Goal: Information Seeking & Learning: Learn about a topic

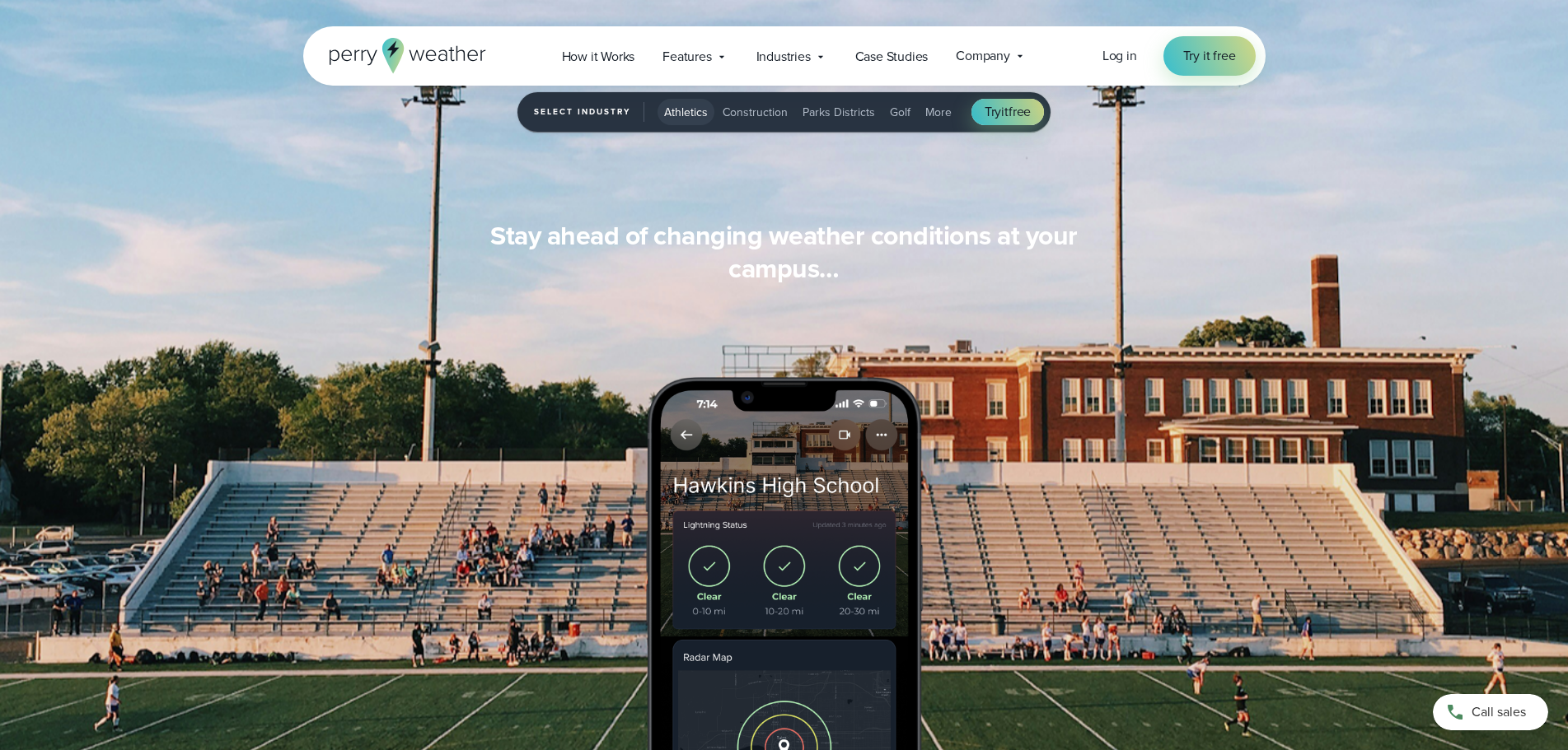
scroll to position [1564, 0]
click at [696, 54] on span "Features" at bounding box center [686, 57] width 49 height 19
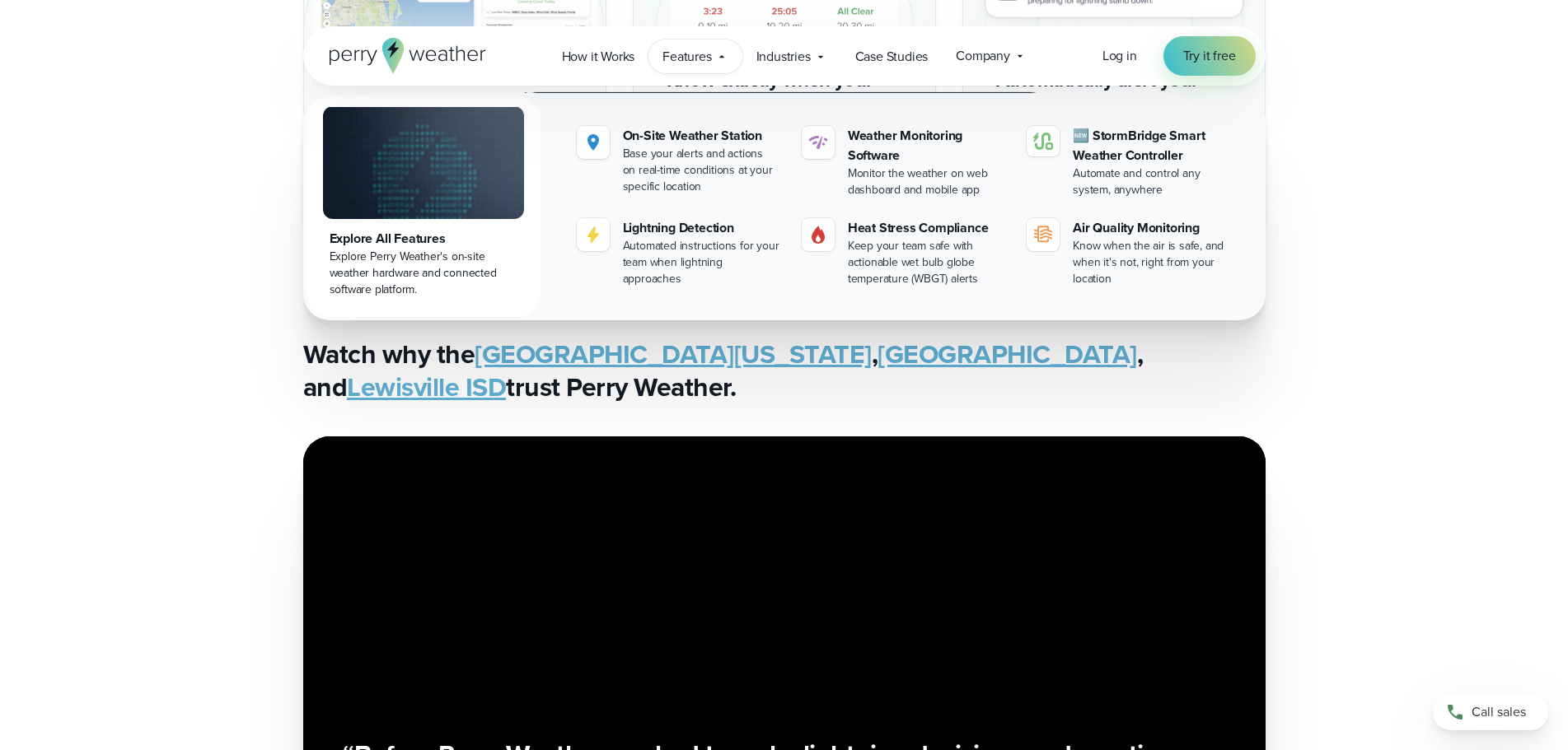
scroll to position [3211, 0]
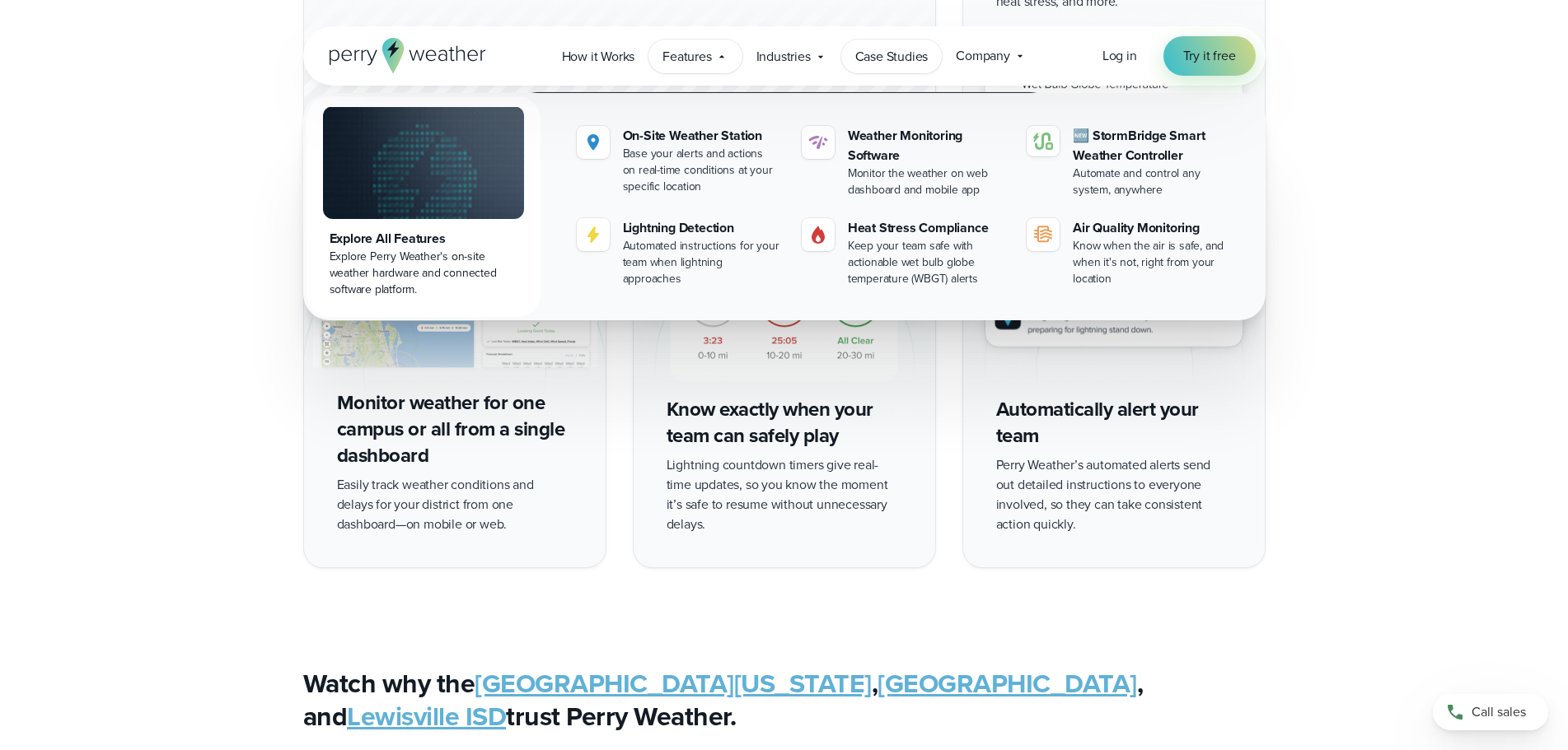
click at [887, 56] on span "Case Studies" at bounding box center [891, 57] width 73 height 19
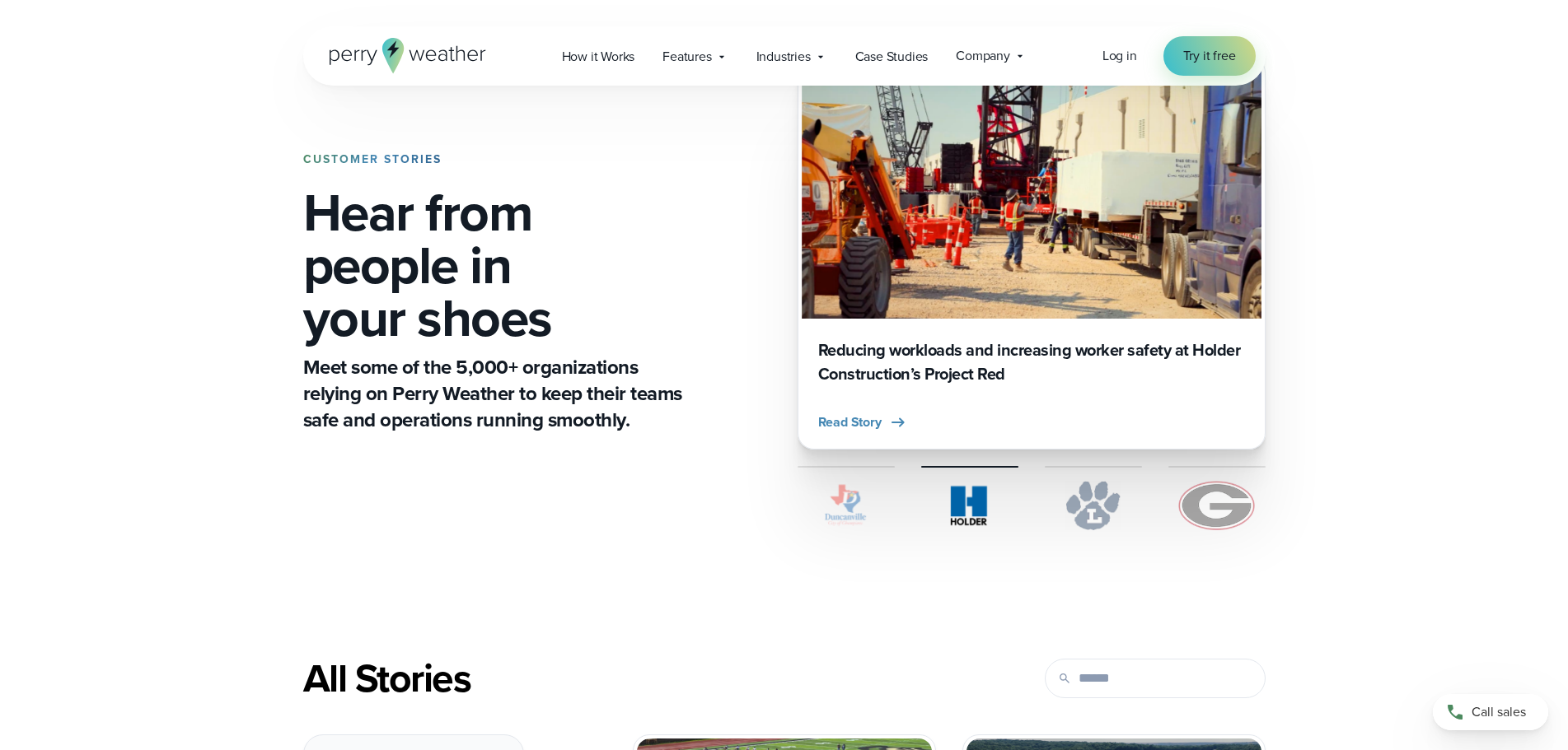
scroll to position [412, 0]
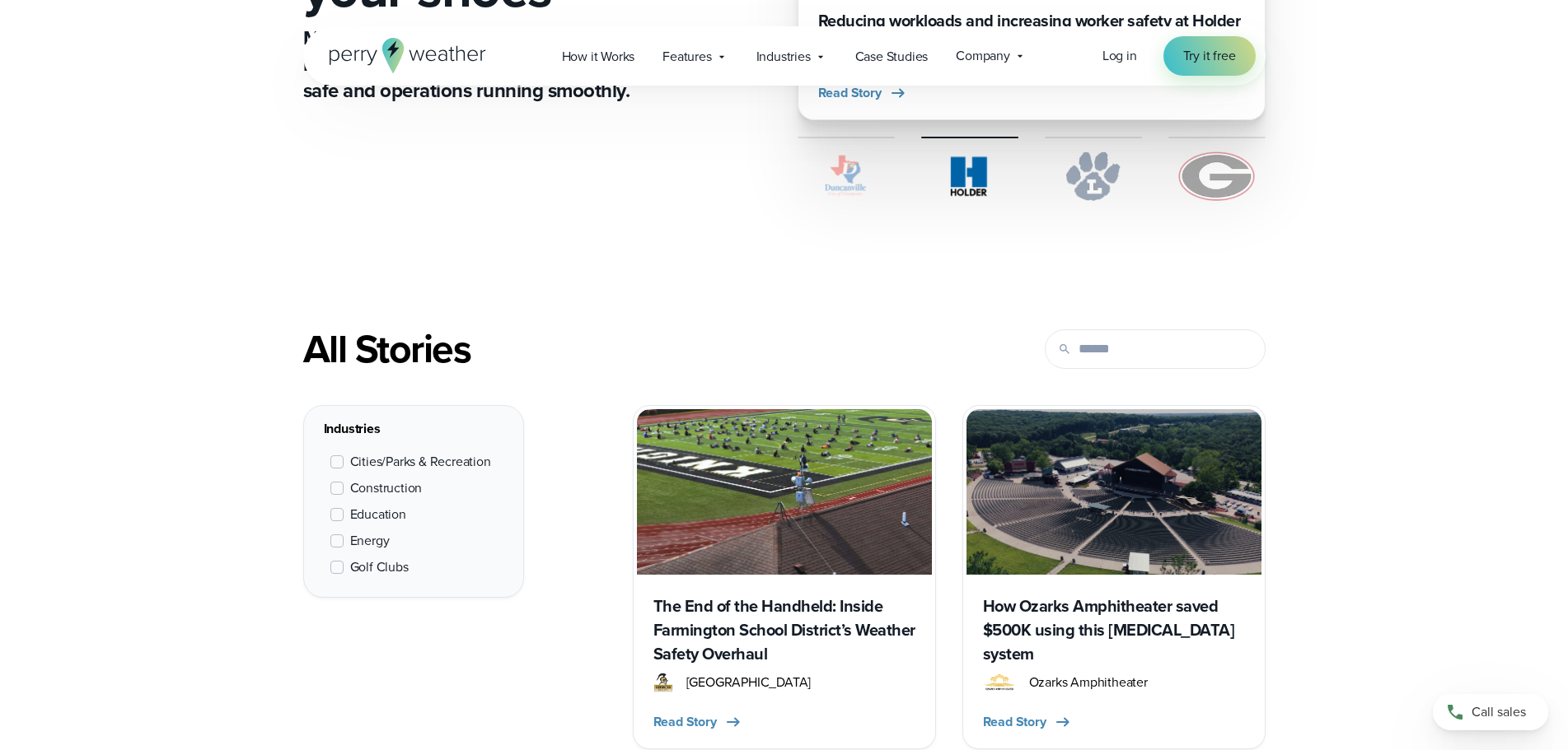
click at [855, 478] on img at bounding box center [784, 491] width 295 height 165
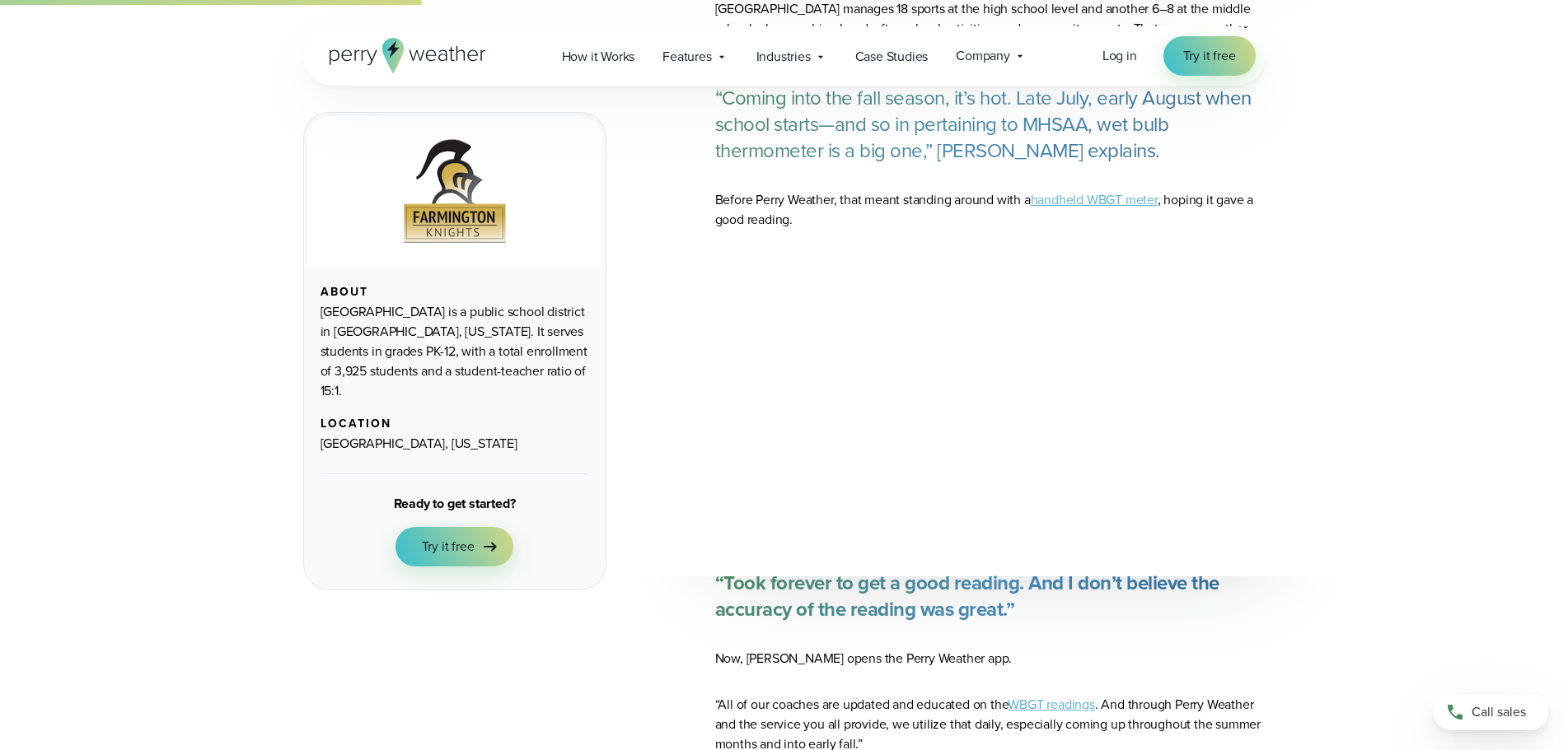
scroll to position [1153, 0]
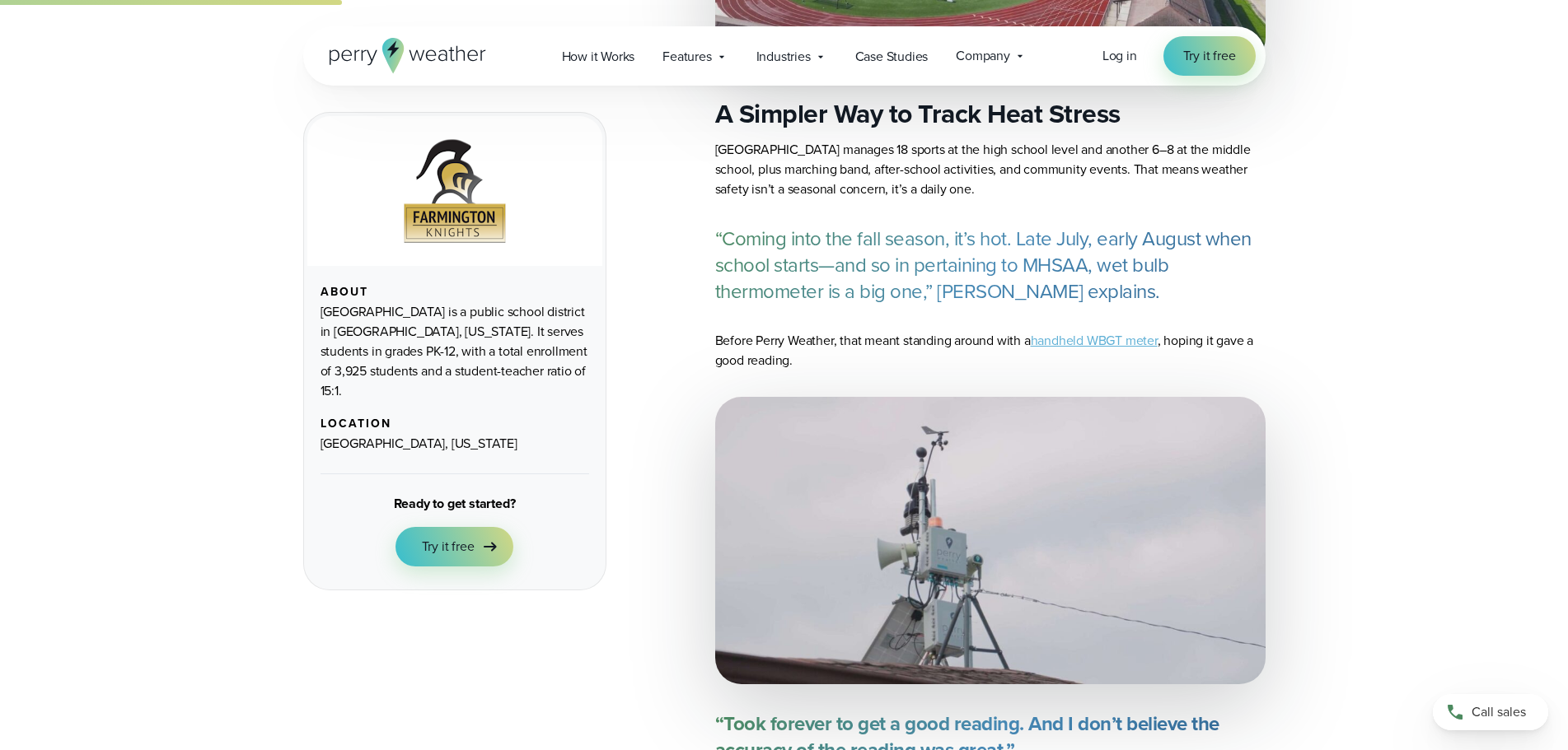
click at [925, 514] on img at bounding box center [990, 541] width 551 height 288
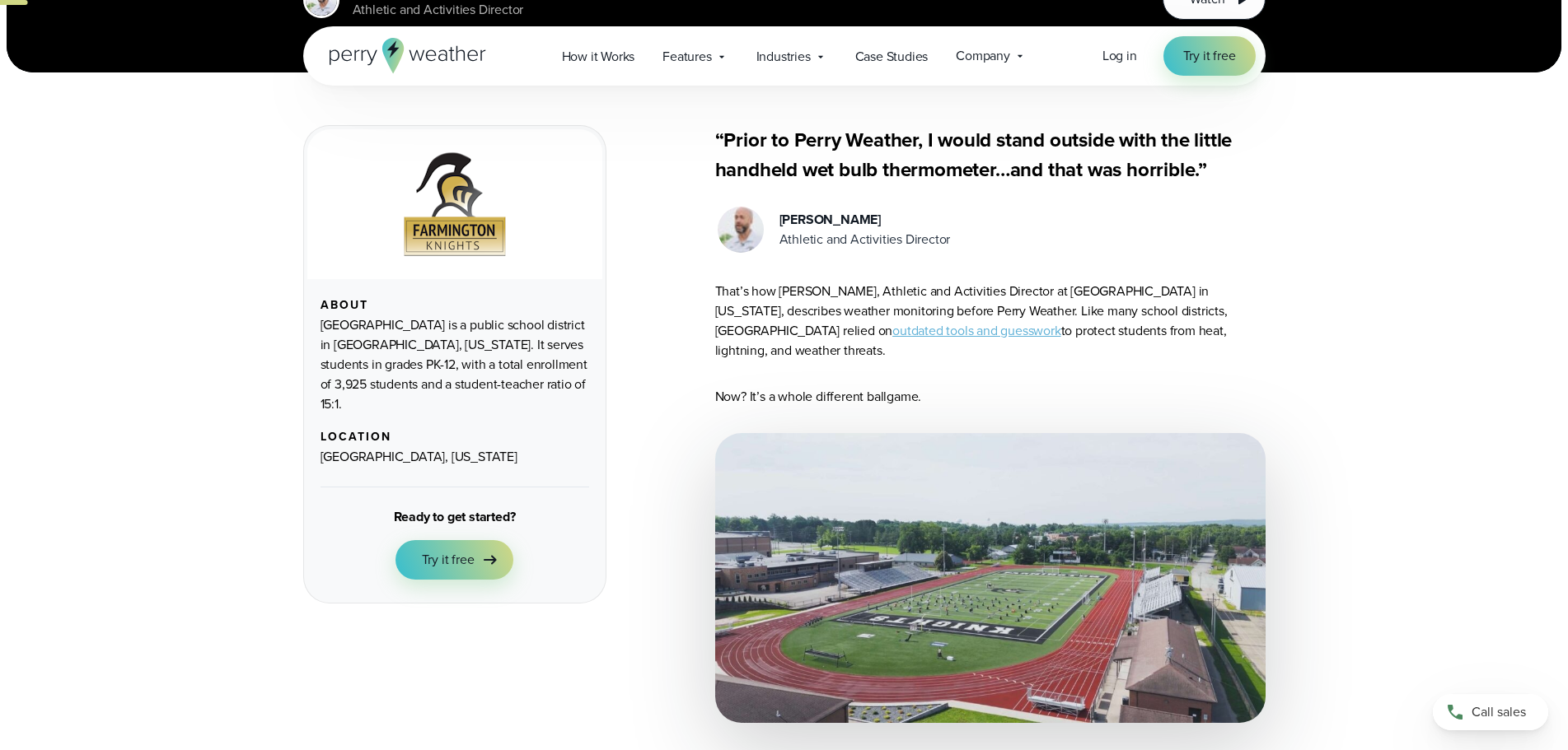
scroll to position [164, 0]
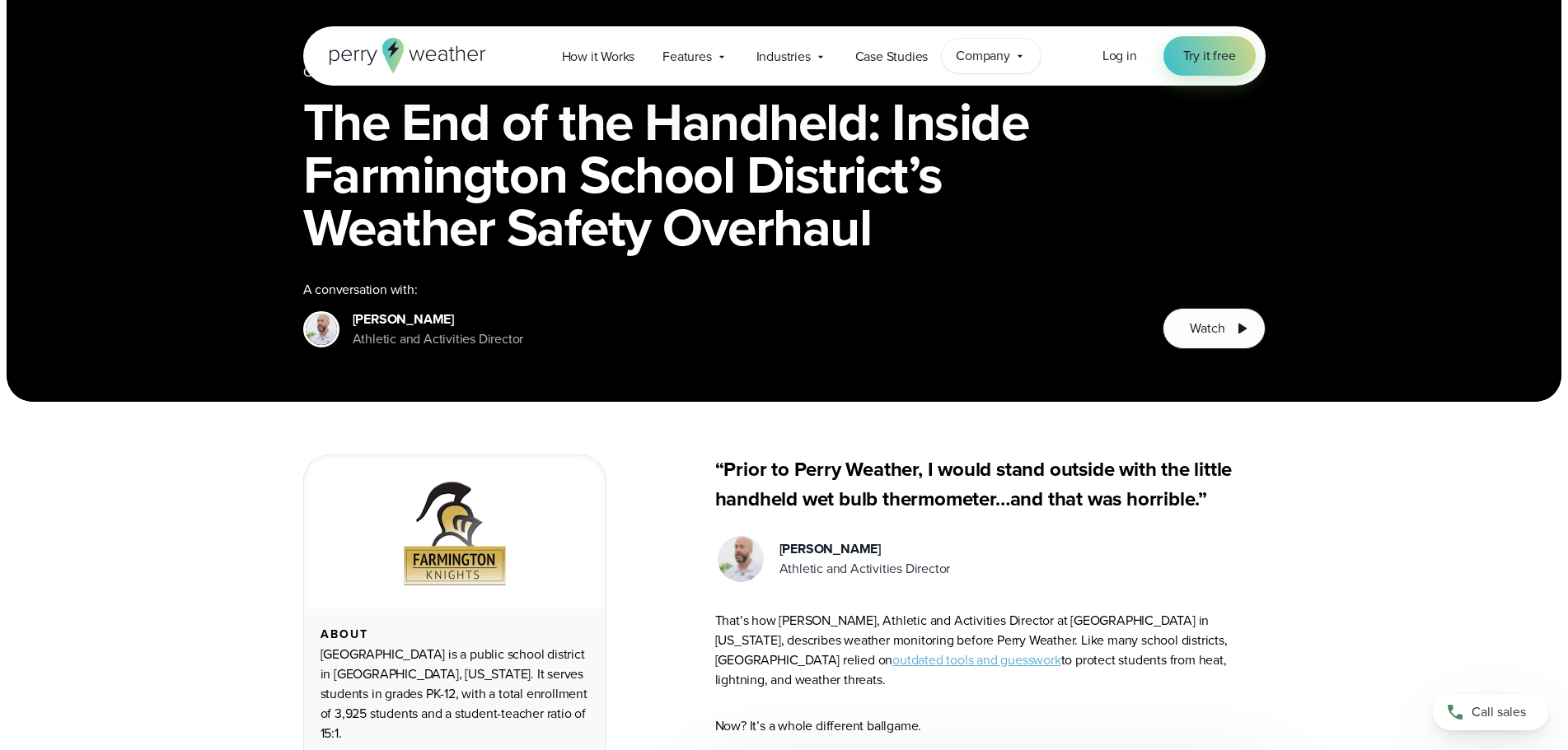
click at [981, 50] on span "Company" at bounding box center [983, 56] width 55 height 19
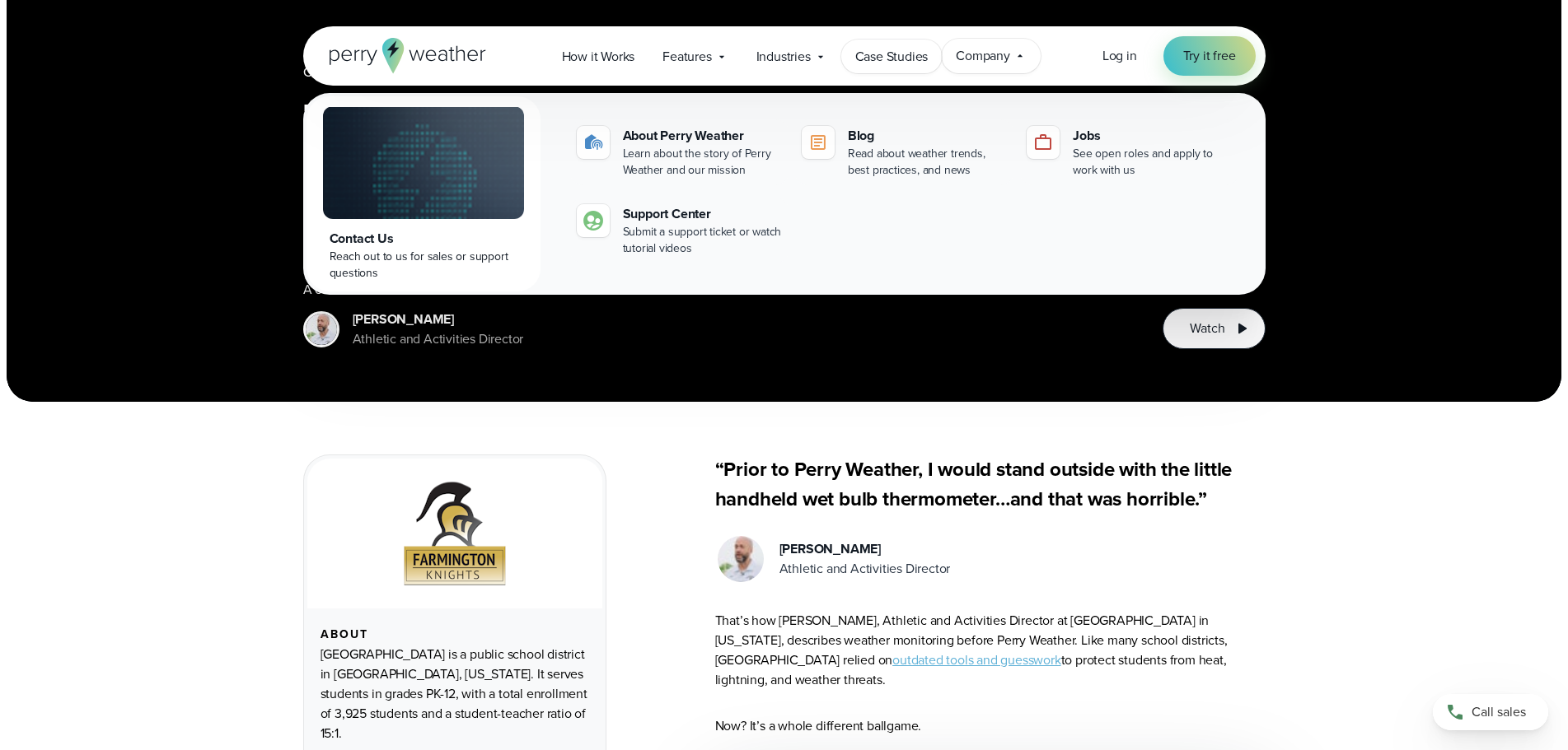
click at [914, 59] on span "Case Studies" at bounding box center [891, 57] width 73 height 19
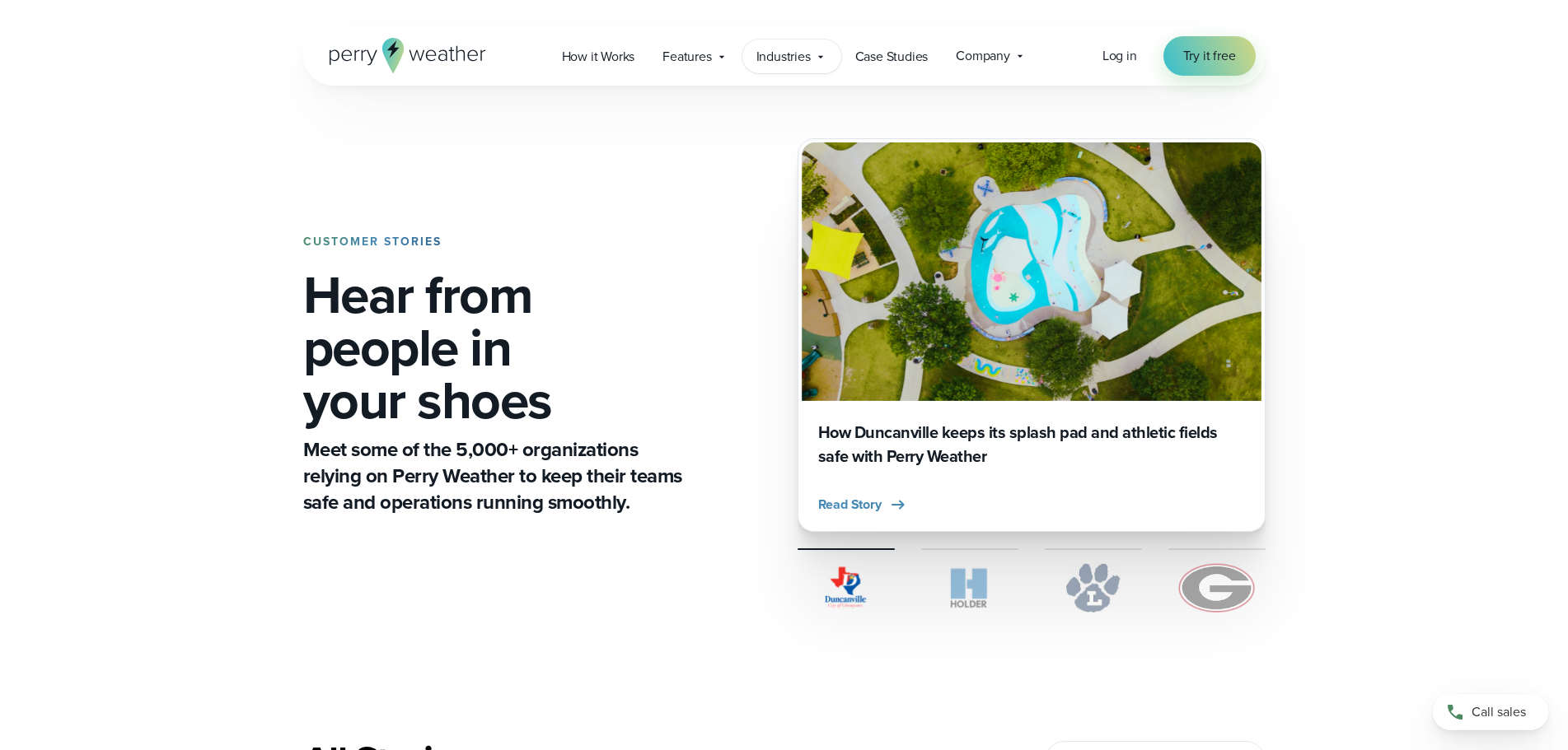
click at [764, 58] on span "Industries" at bounding box center [784, 57] width 55 height 19
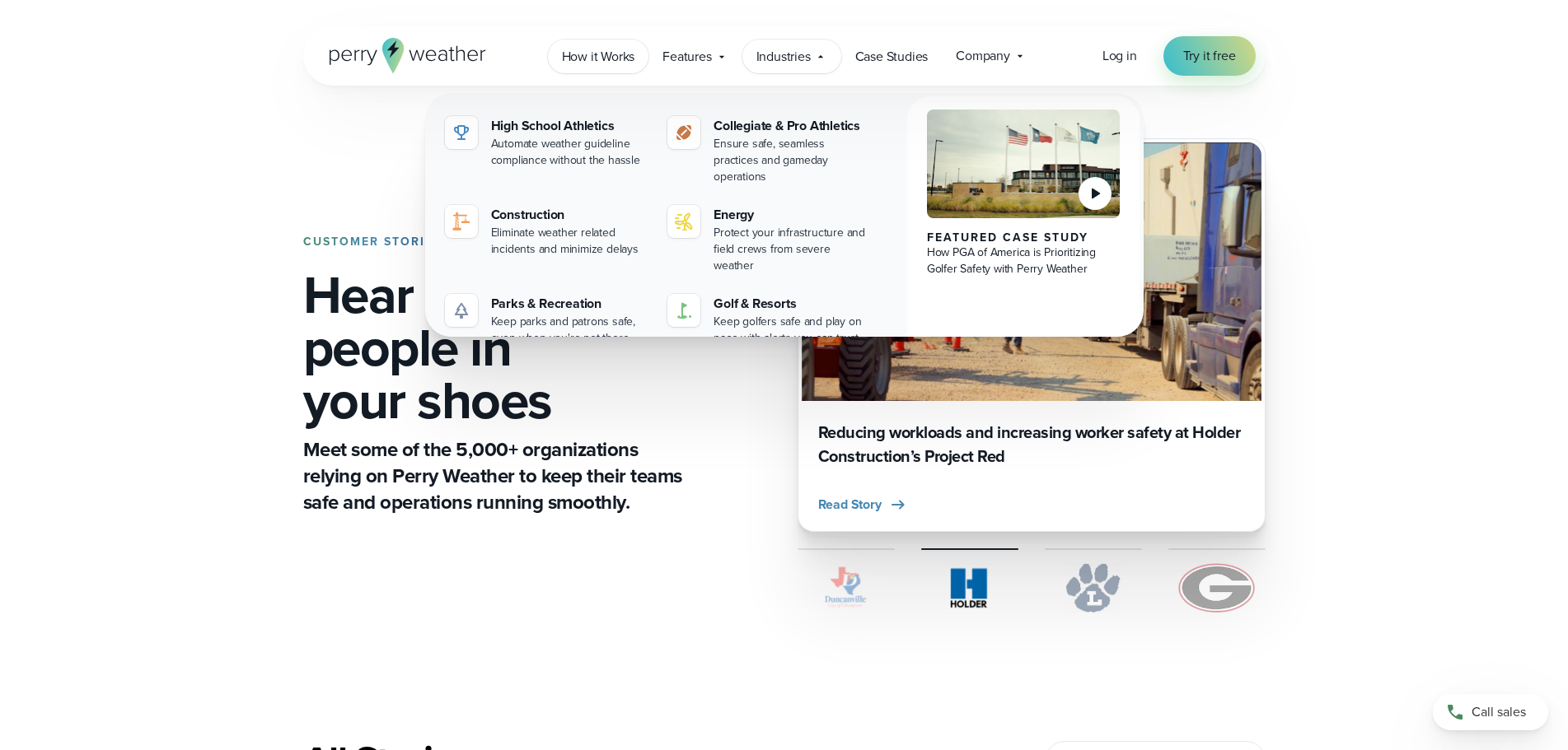
click at [596, 51] on span "How it Works" at bounding box center [598, 57] width 73 height 19
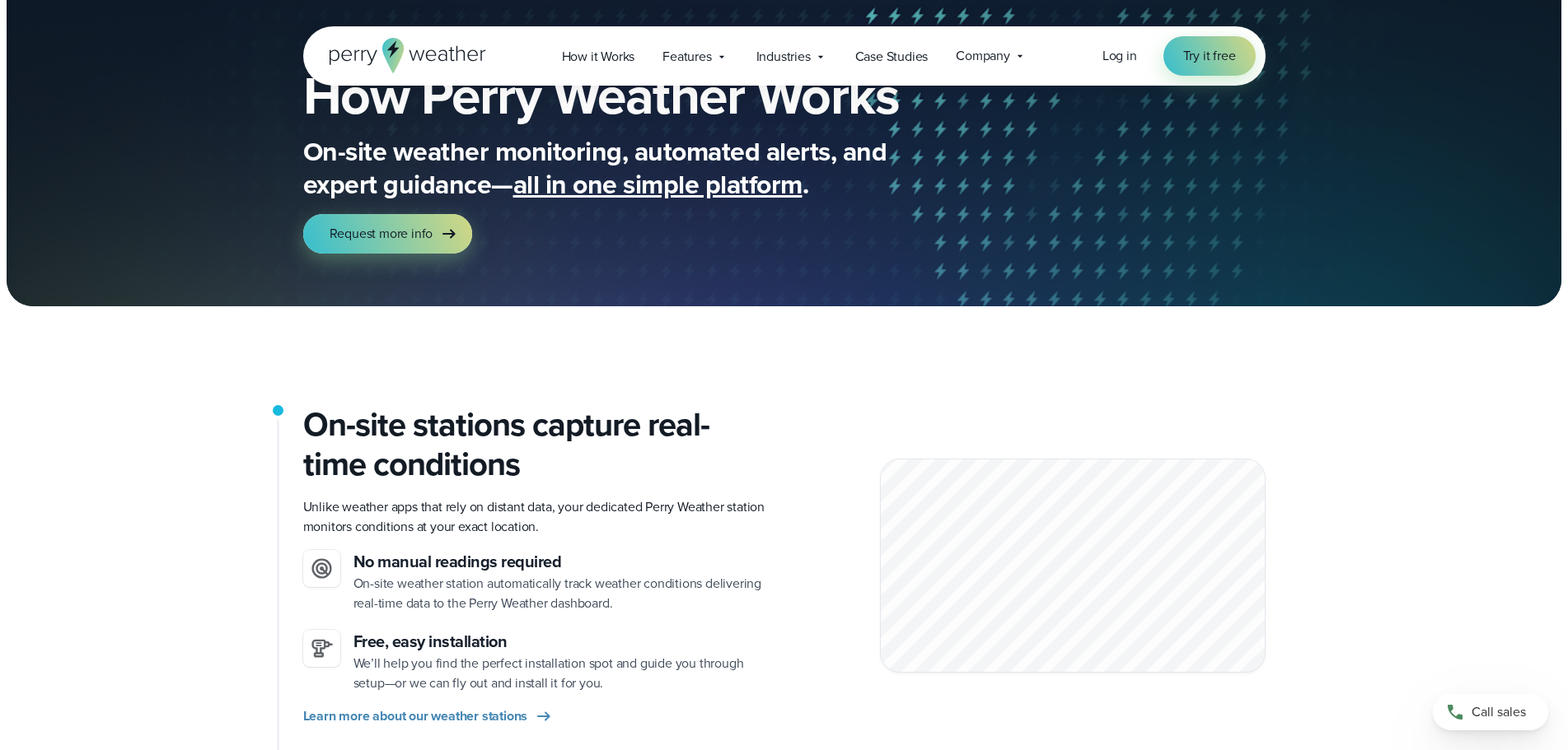
scroll to position [164, 0]
